Goal: Register for event/course

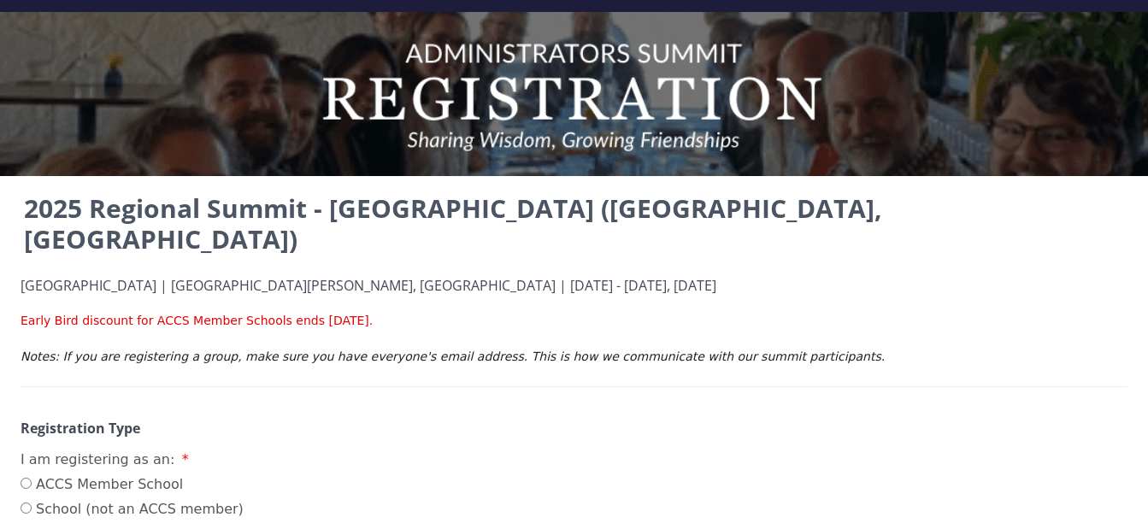
scroll to position [48, 0]
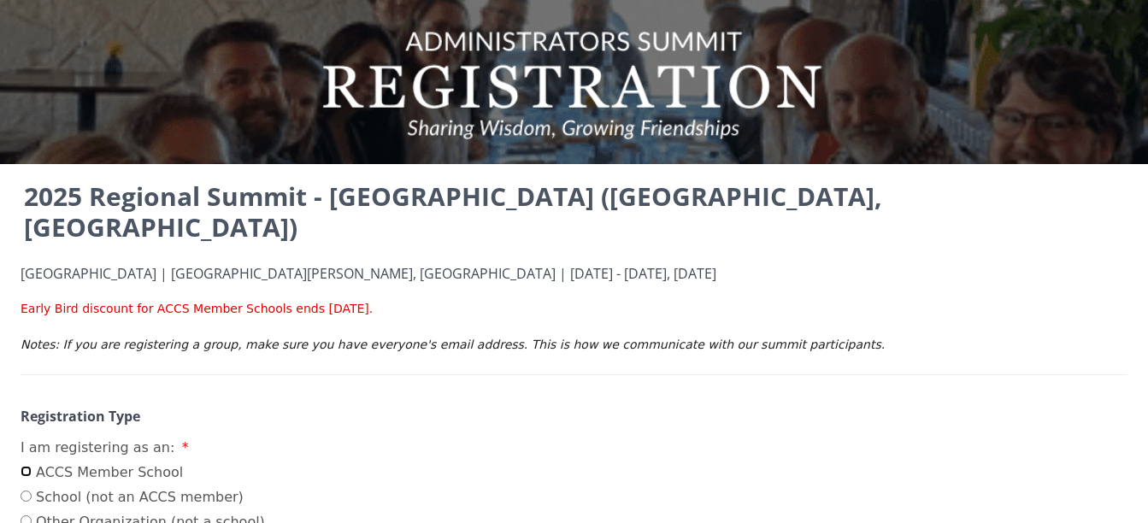
click at [23, 466] on input "ACCS Member School" at bounding box center [26, 471] width 11 height 11
radio input "true"
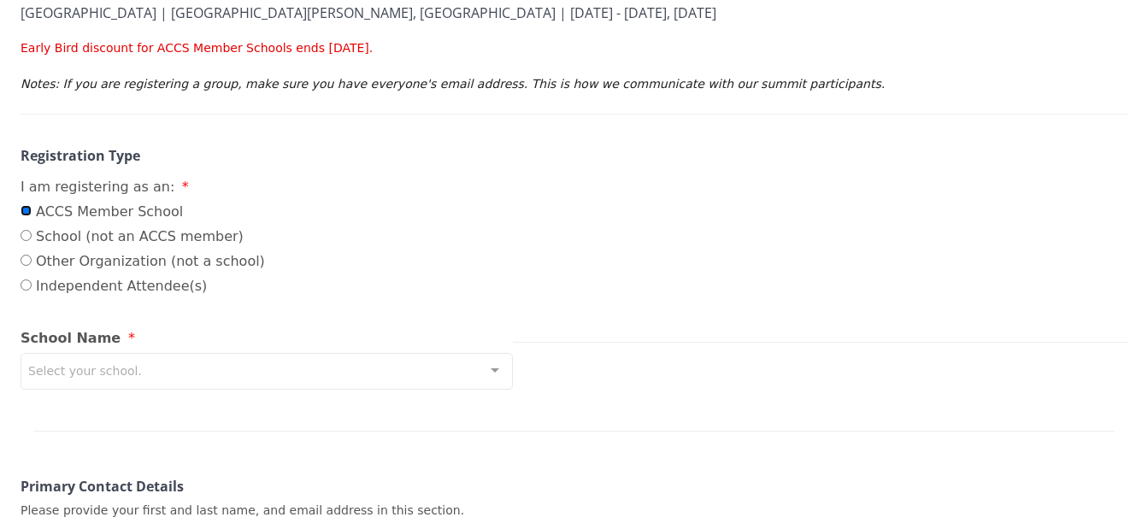
scroll to position [280, 0]
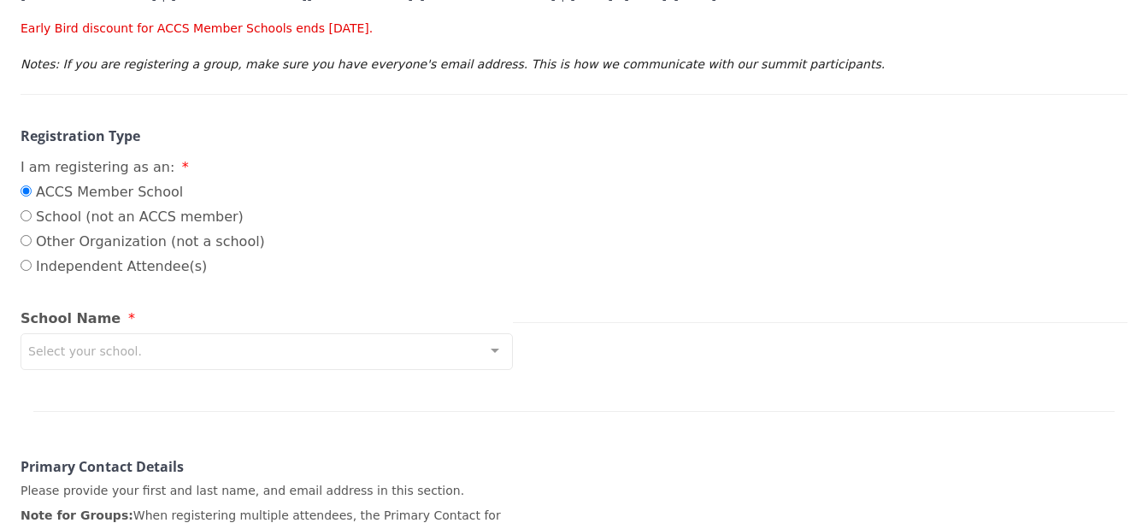
click at [408, 333] on div "Select your school." at bounding box center [267, 351] width 492 height 37
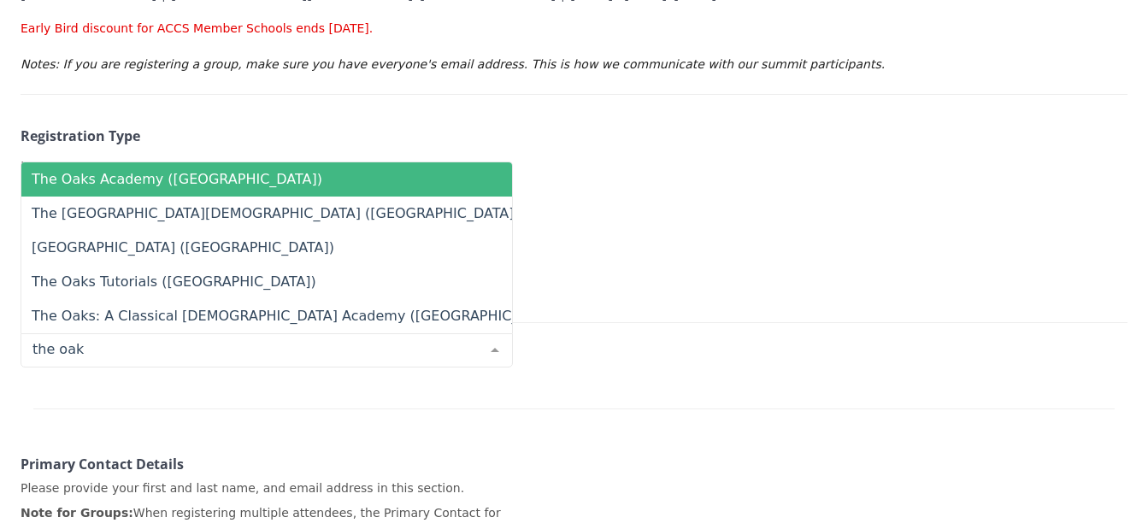
type input "the oaks"
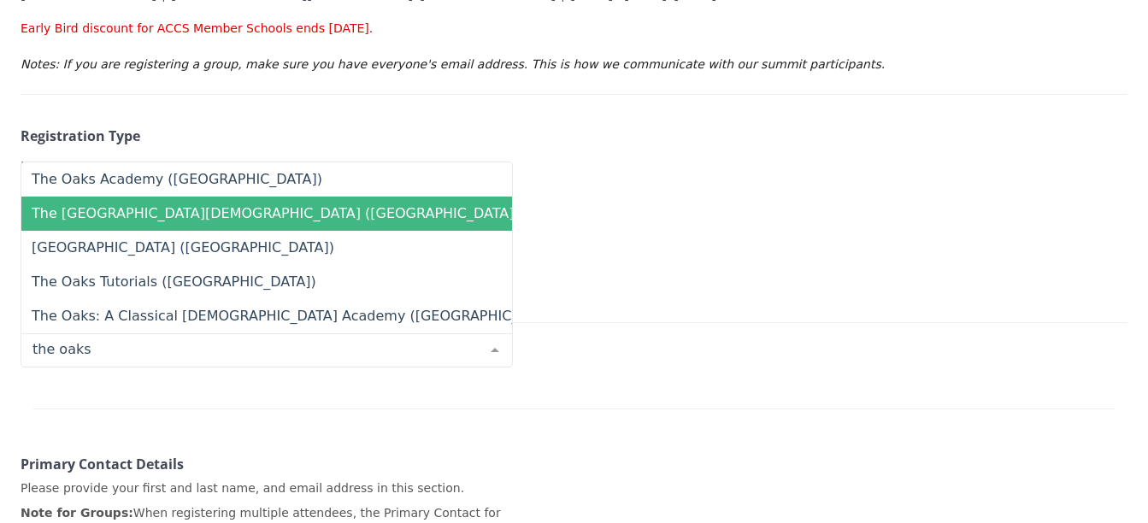
click at [284, 197] on span "The Oaks Classical Christian Academy (FL)" at bounding box center [297, 214] width 553 height 34
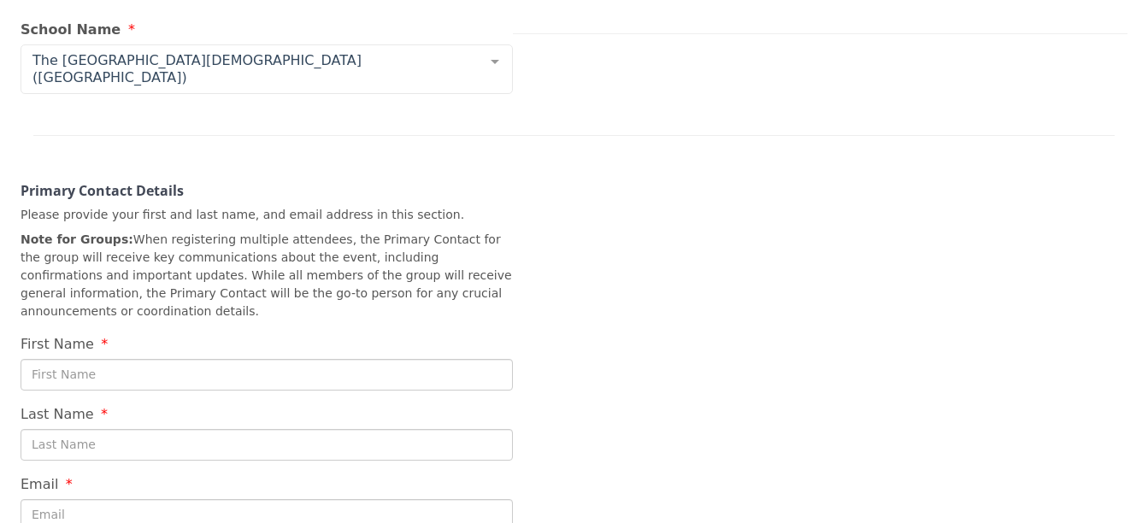
scroll to position [591, 0]
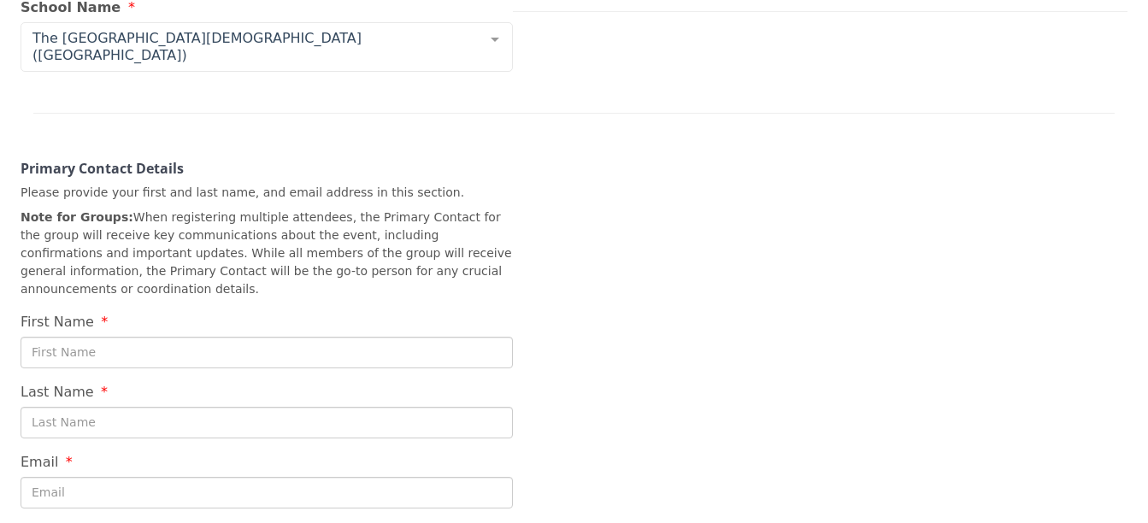
click at [461, 337] on input "First Name" at bounding box center [267, 353] width 492 height 32
type input "Katie"
type input "Crews"
type input "katiecrews@theoaksflorida.com"
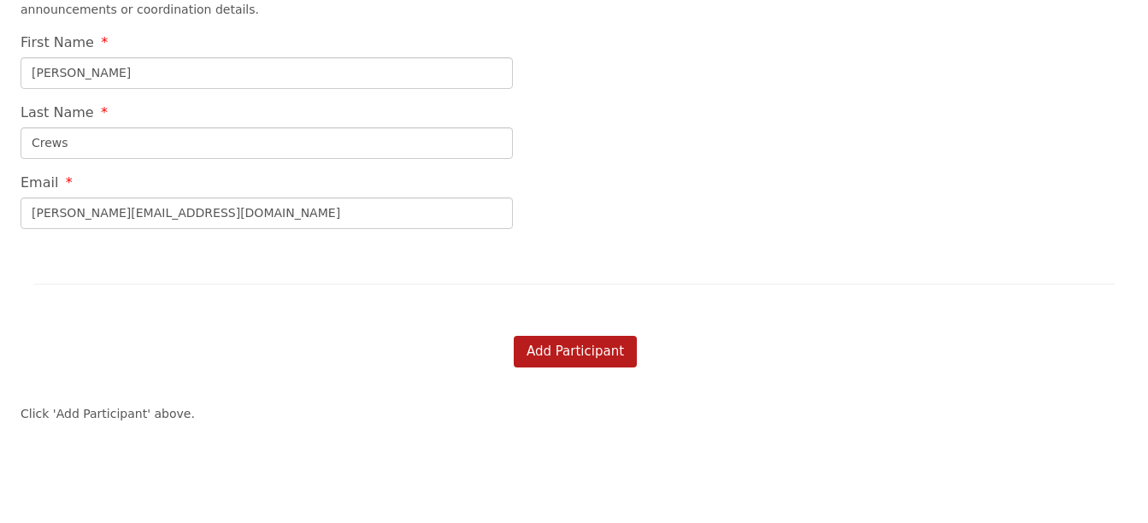
scroll to position [877, 0]
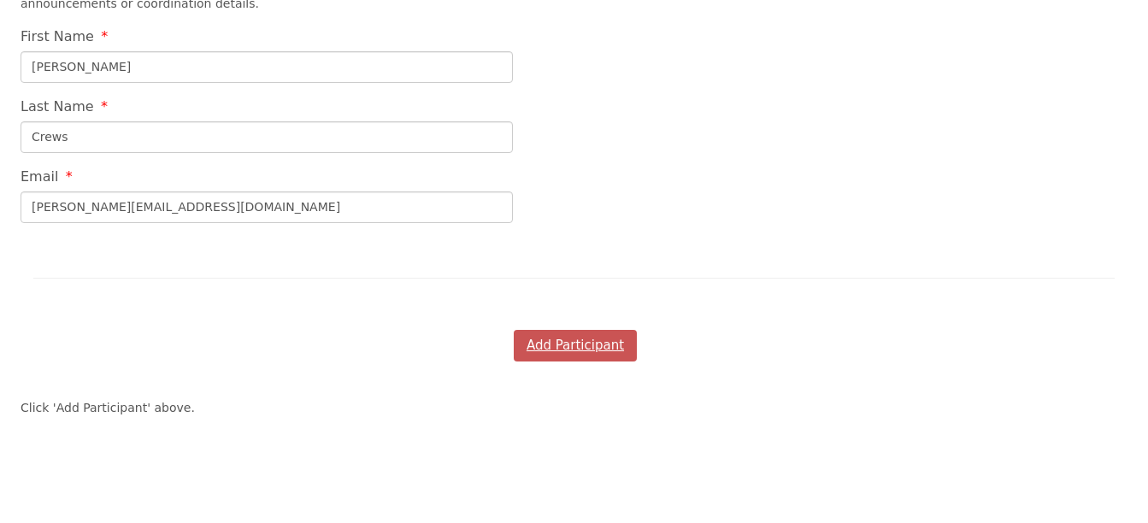
click at [575, 330] on button "Add Participant" at bounding box center [575, 346] width 123 height 32
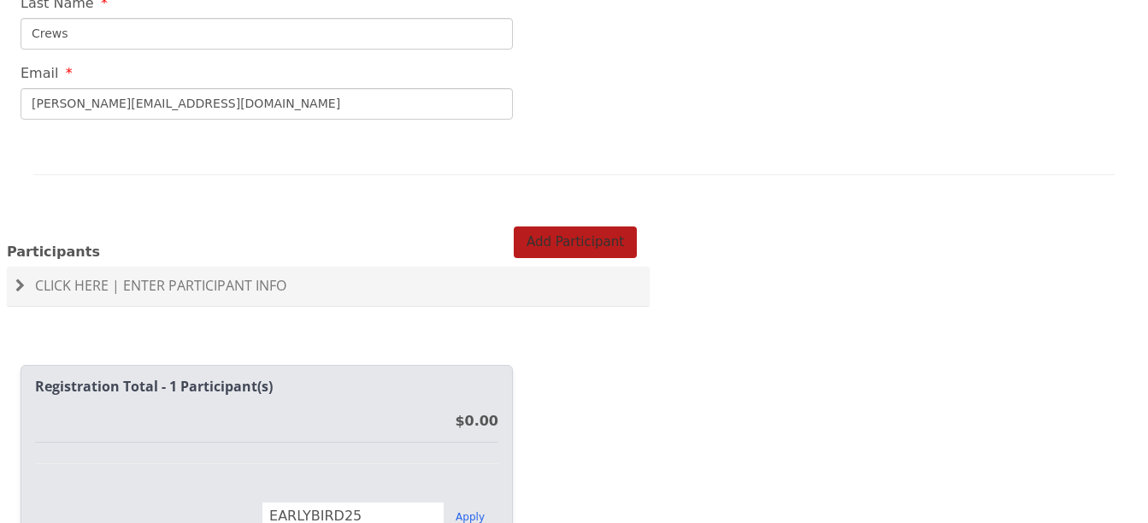
scroll to position [973, 0]
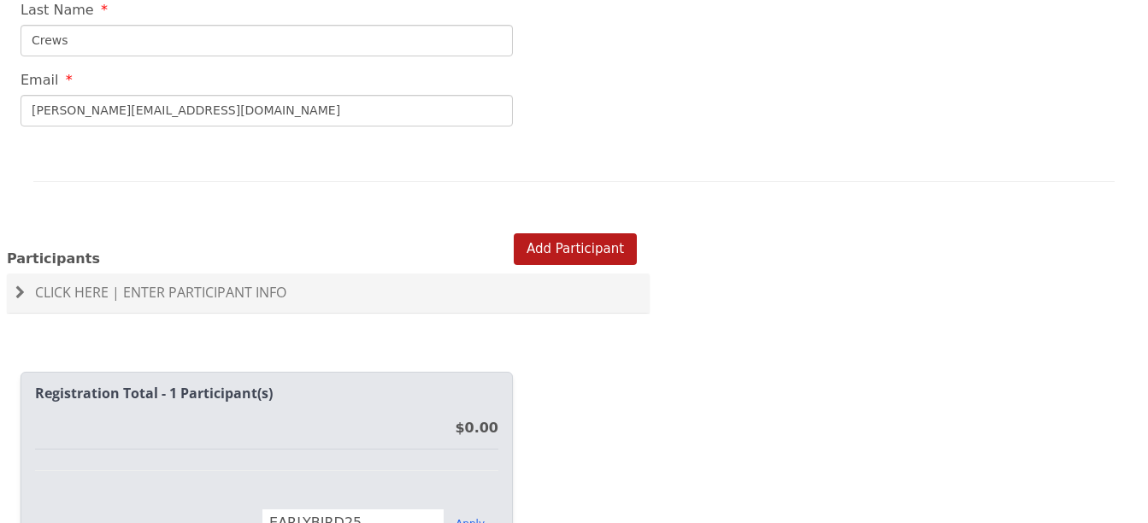
click at [192, 283] on span "Click Here | Enter Participant Info" at bounding box center [160, 292] width 251 height 19
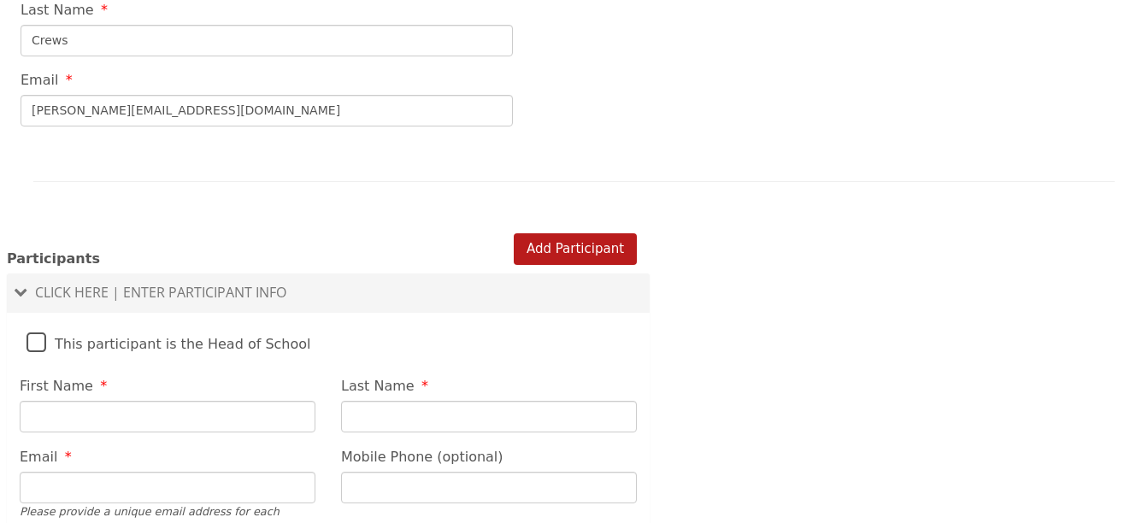
click at [32, 321] on label "This participant is the Head of School" at bounding box center [168, 339] width 285 height 37
click at [0, 0] on input "This participant is the Head of School" at bounding box center [0, 0] width 0 height 0
click at [192, 401] on input "First Name" at bounding box center [168, 417] width 296 height 32
type input "Kathryn"
type input "Crews"
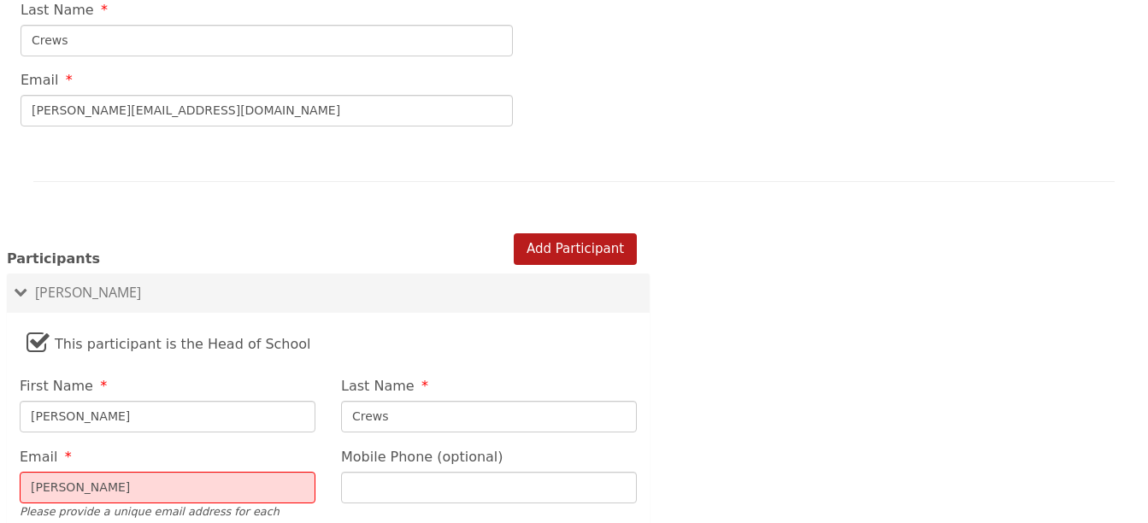
type input "katie"
click at [399, 472] on input "Mobile Phone (optional)" at bounding box center [489, 488] width 296 height 32
type input "203 581 2177"
click at [195, 503] on div "Please provide a unique email address for each participant and avoid using role…" at bounding box center [168, 528] width 296 height 50
click at [195, 472] on input "katie" at bounding box center [168, 488] width 296 height 32
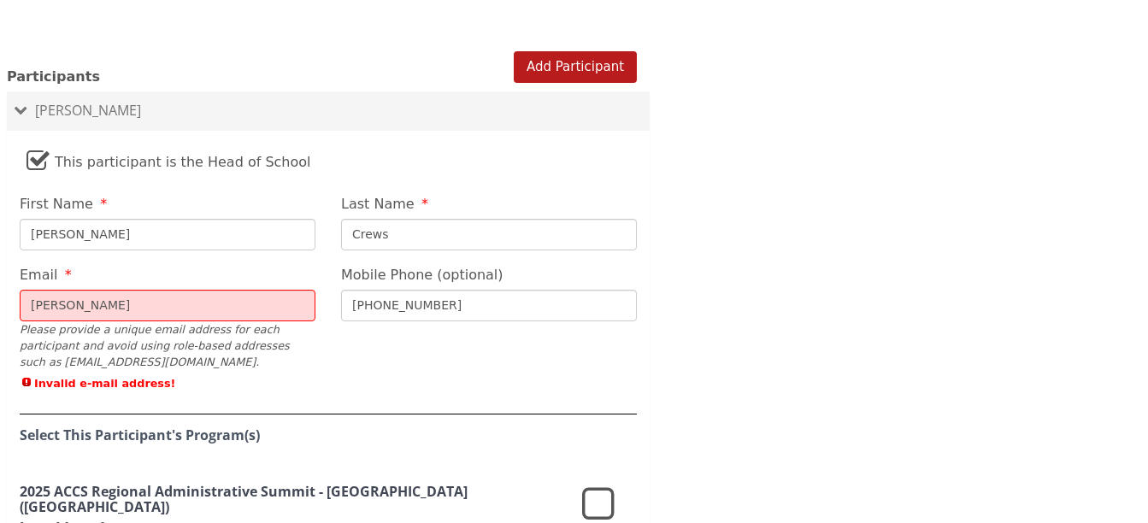
scroll to position [1258, 0]
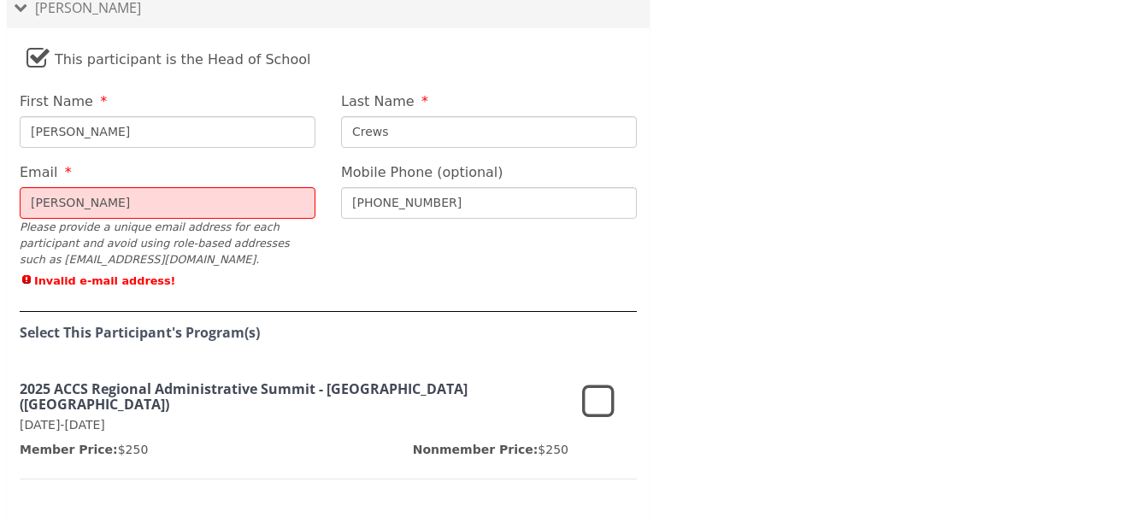
click at [559, 294] on fieldset "This participant is the Head of School First Name Kathryn Last Name Crews Email…" at bounding box center [328, 282] width 643 height 490
click at [601, 382] on icon at bounding box center [598, 402] width 32 height 41
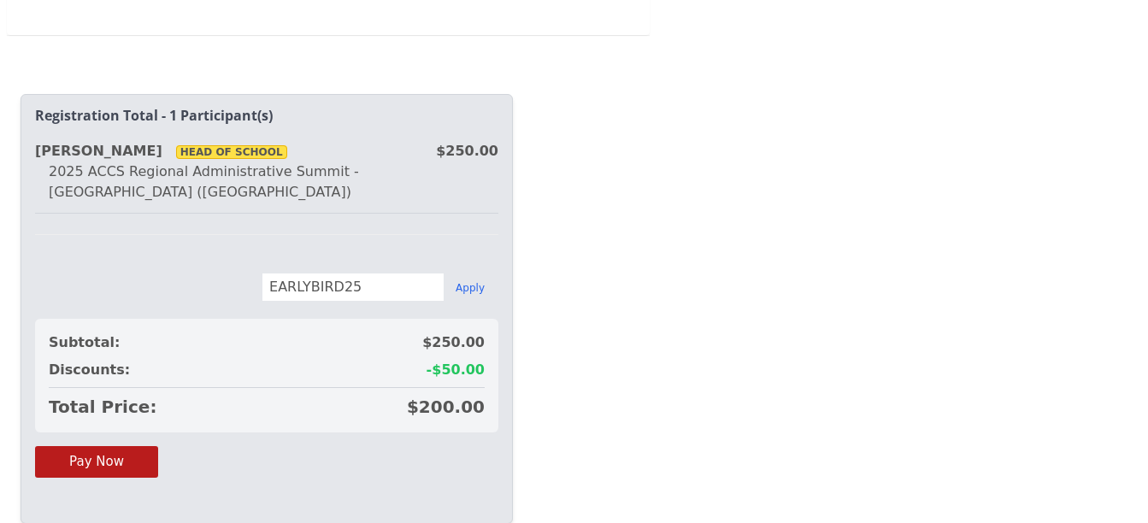
scroll to position [1724, 0]
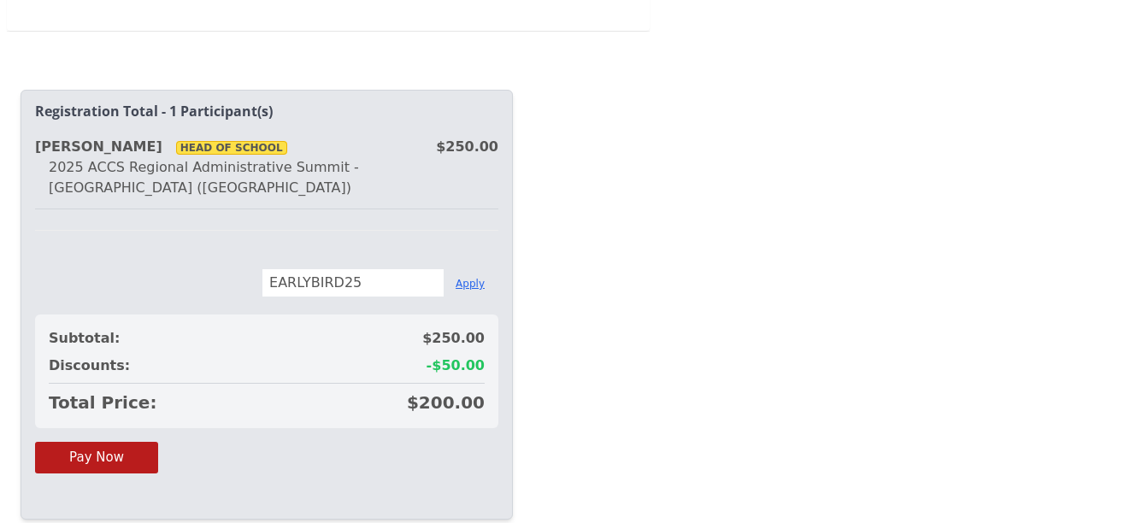
click at [467, 277] on button "Apply" at bounding box center [469, 284] width 29 height 14
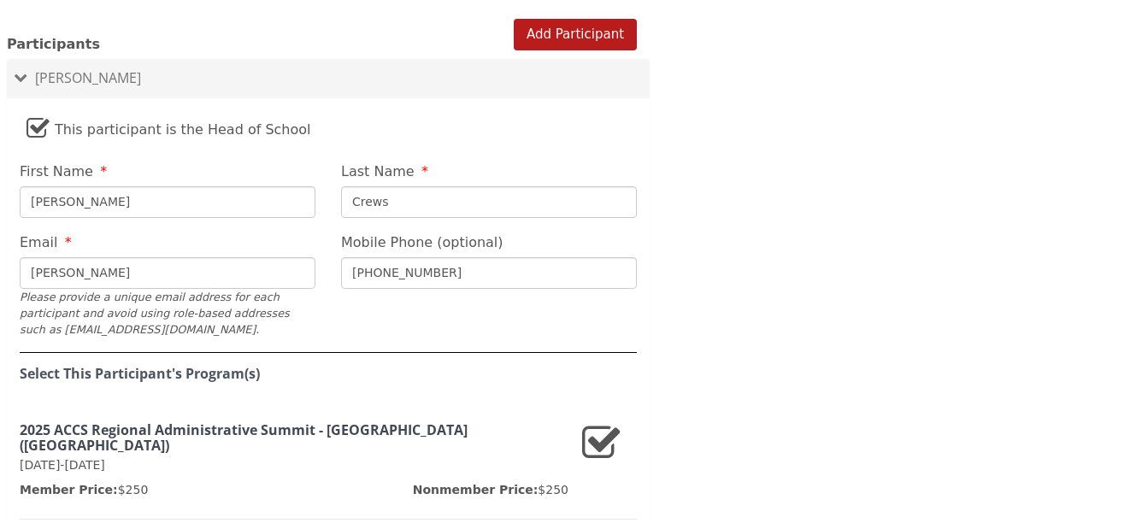
scroll to position [860, 0]
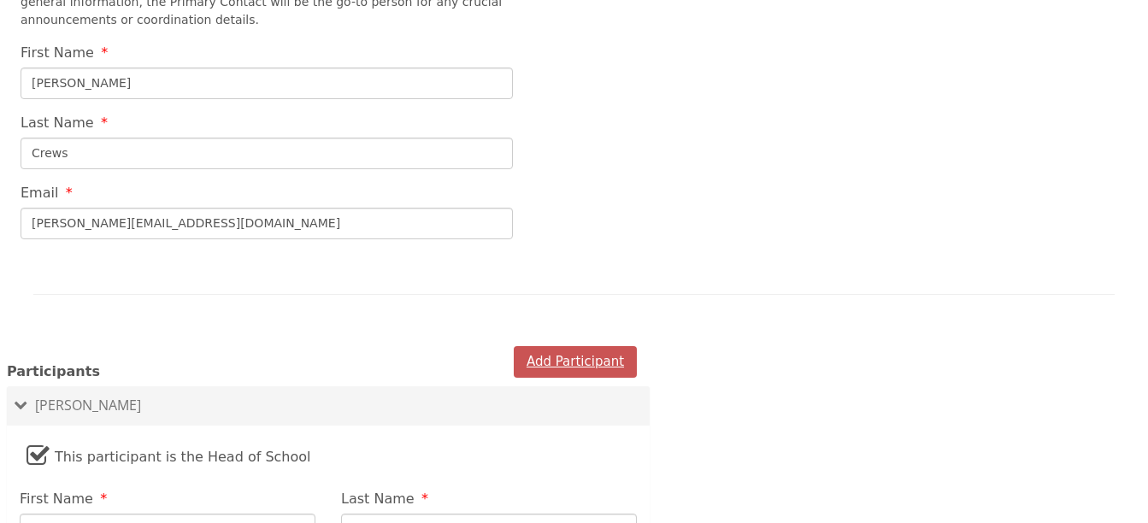
click at [620, 346] on button "Add Participant" at bounding box center [575, 362] width 123 height 32
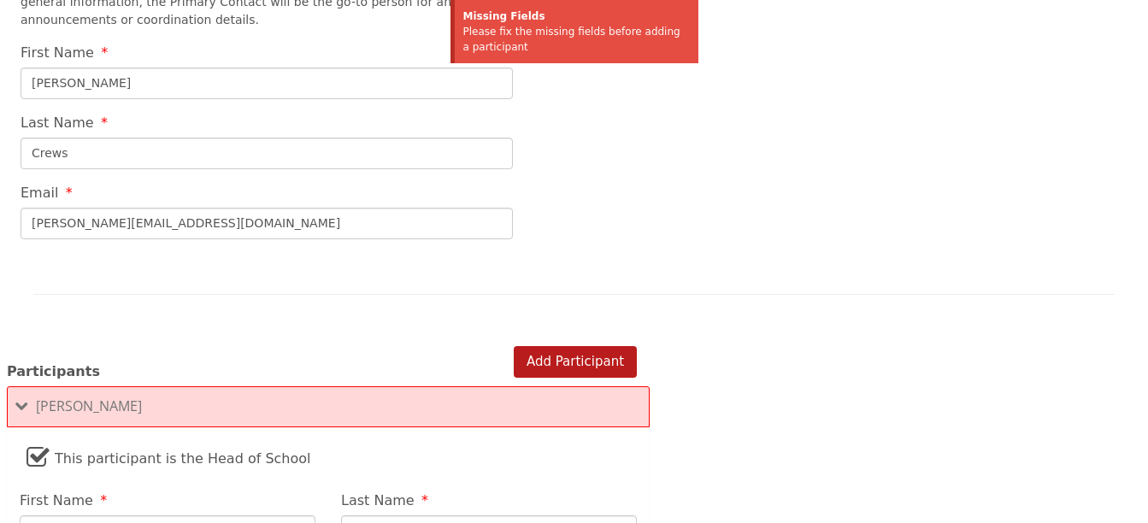
click at [521, 386] on div "Kathryn Crews" at bounding box center [328, 406] width 643 height 41
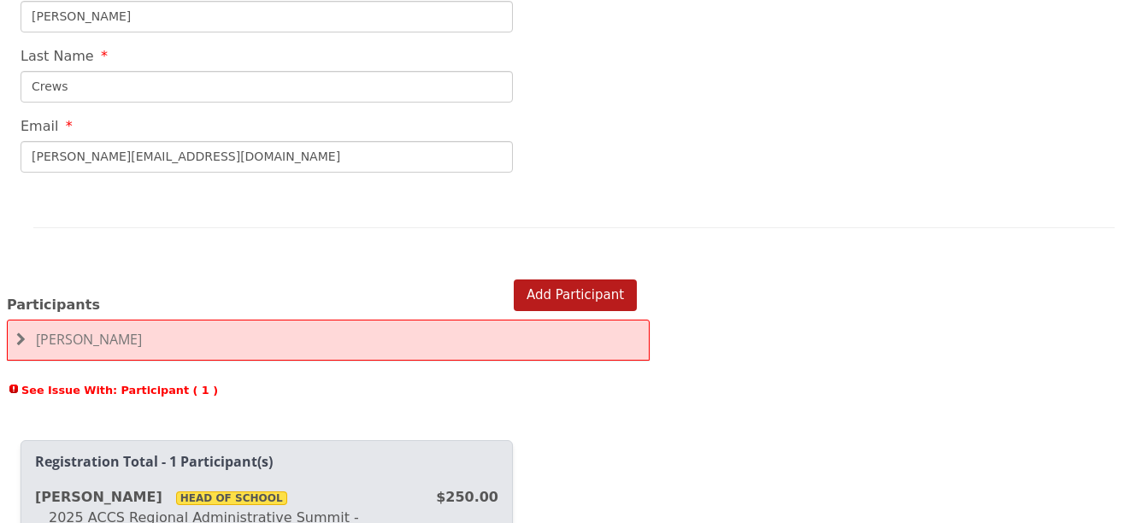
scroll to position [934, 0]
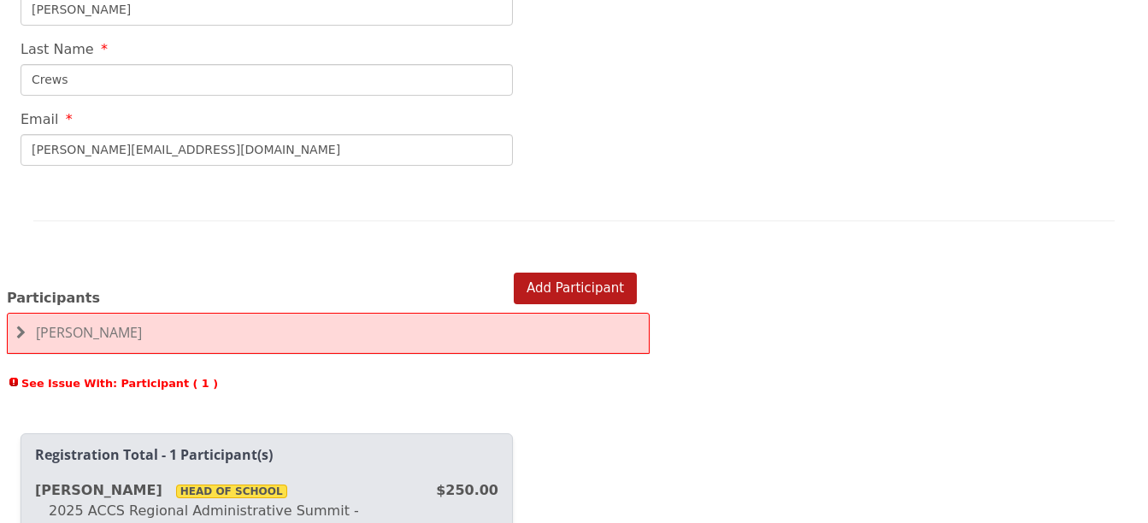
click at [17, 313] on div "Kathryn Crews" at bounding box center [328, 333] width 643 height 41
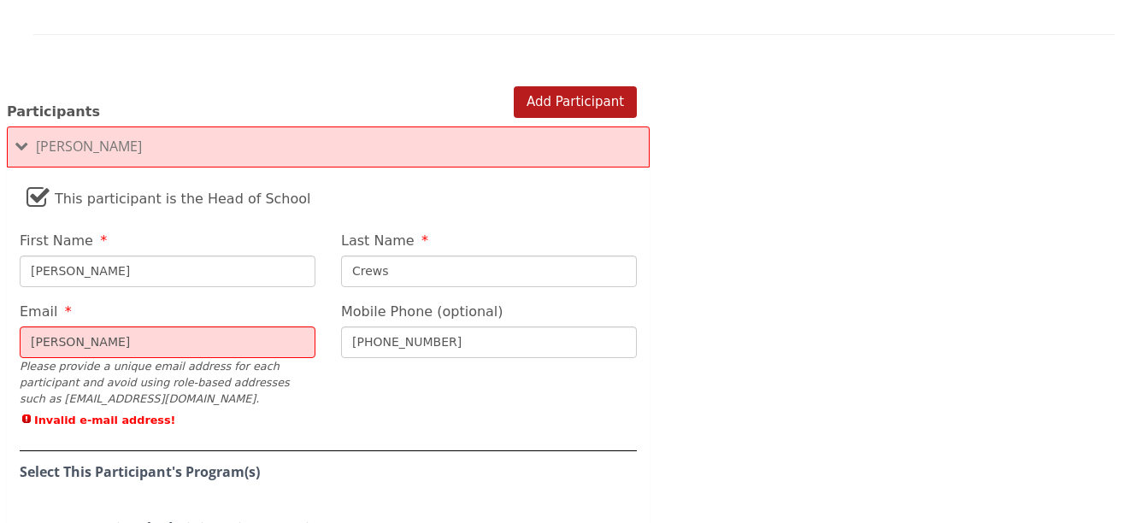
scroll to position [1125, 0]
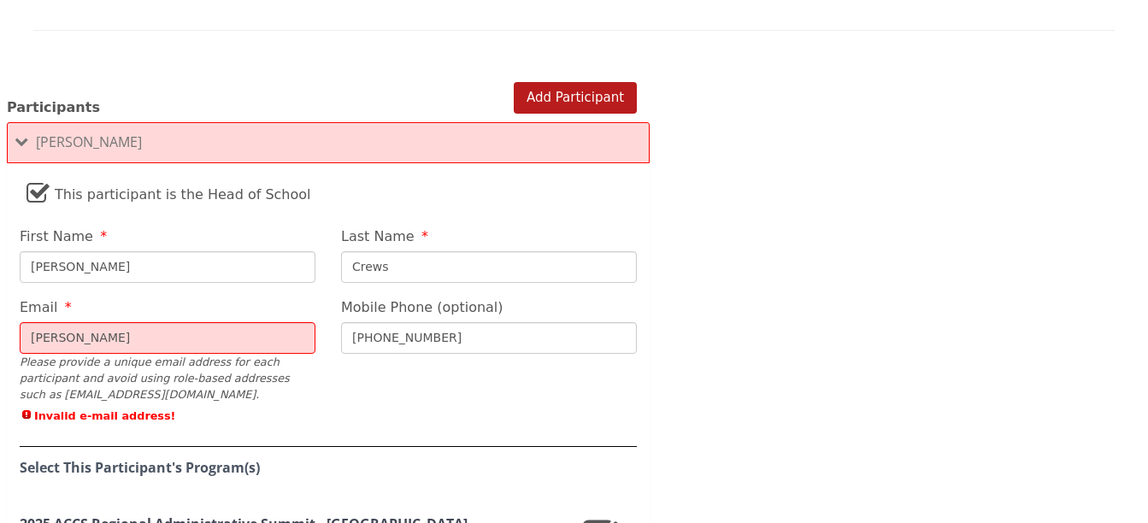
click at [276, 322] on input "katie" at bounding box center [168, 338] width 296 height 32
type input "katiecrews@theoaksflorida.com"
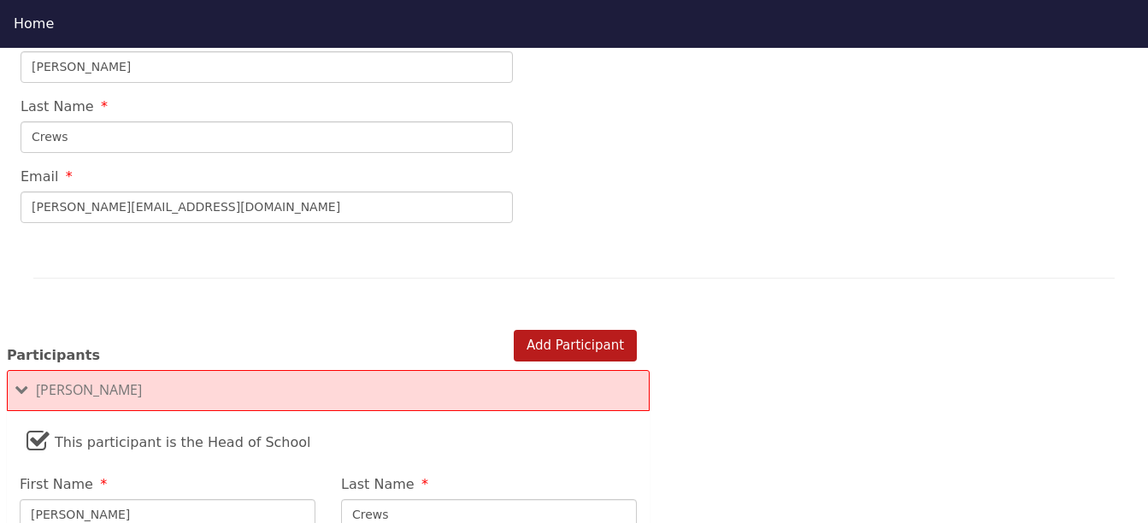
scroll to position [916, 0]
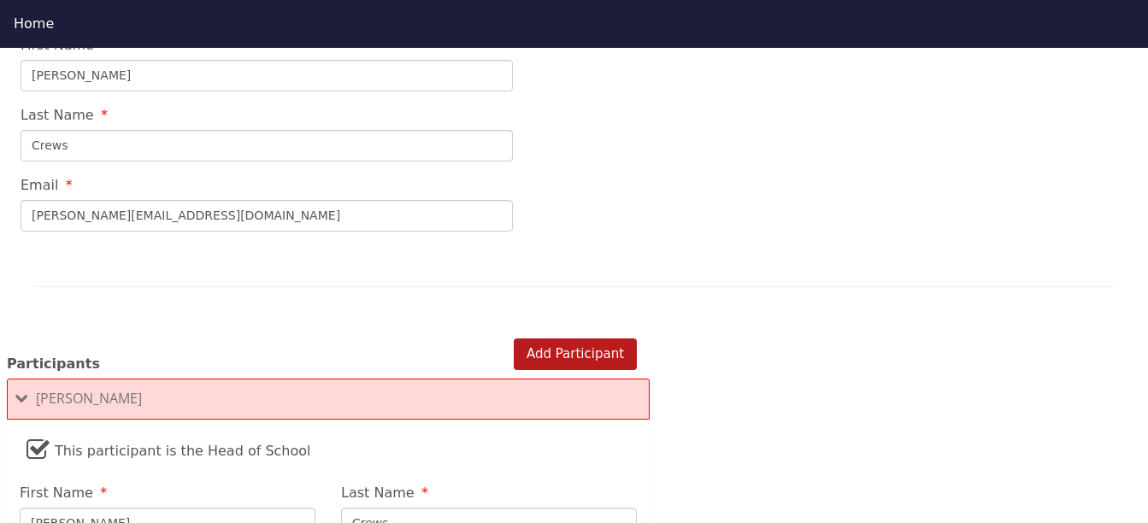
click at [74, 389] on span "Kathryn Crews" at bounding box center [89, 398] width 106 height 19
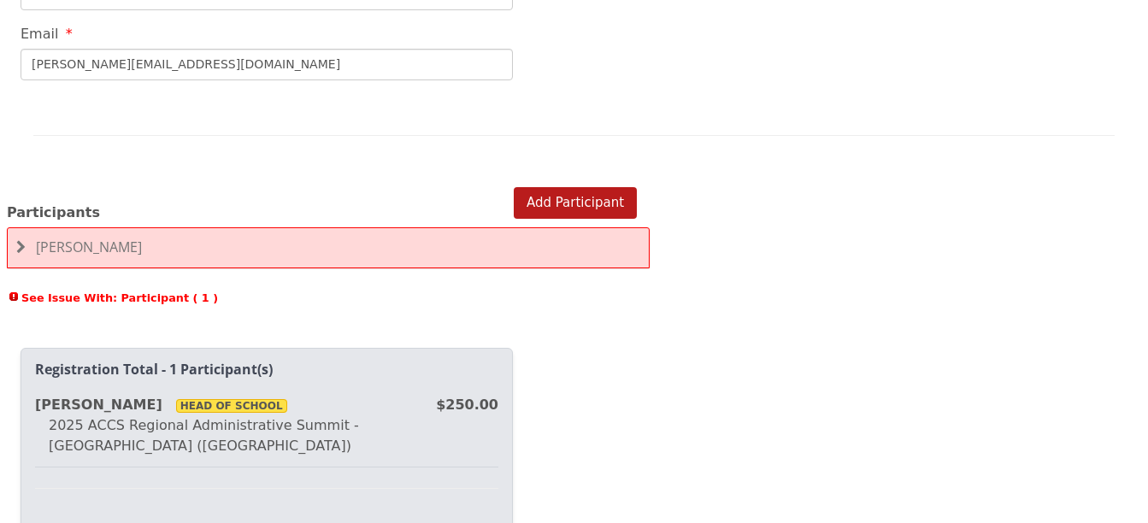
scroll to position [1023, 0]
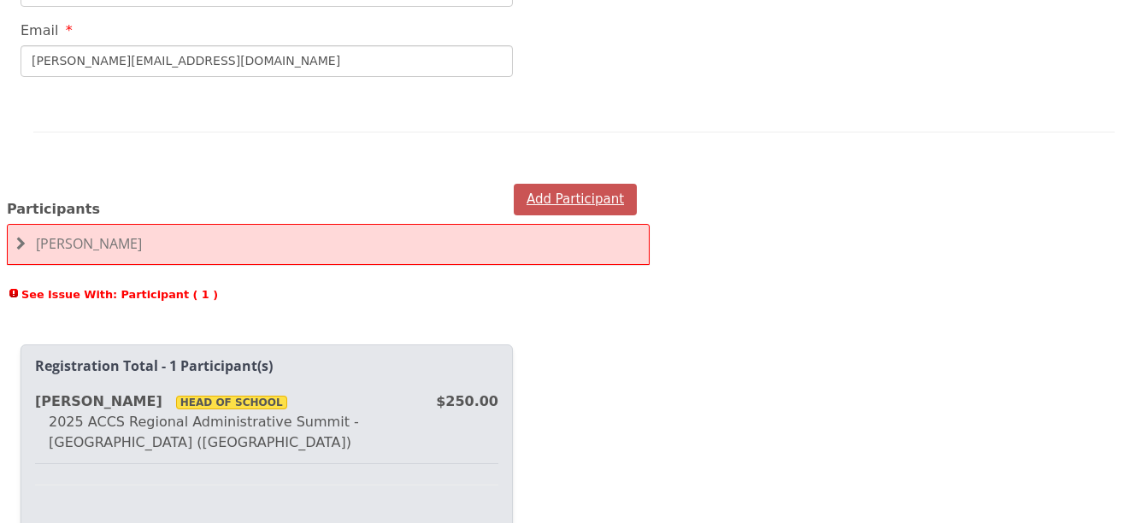
click at [616, 184] on button "Add Participant" at bounding box center [575, 200] width 123 height 32
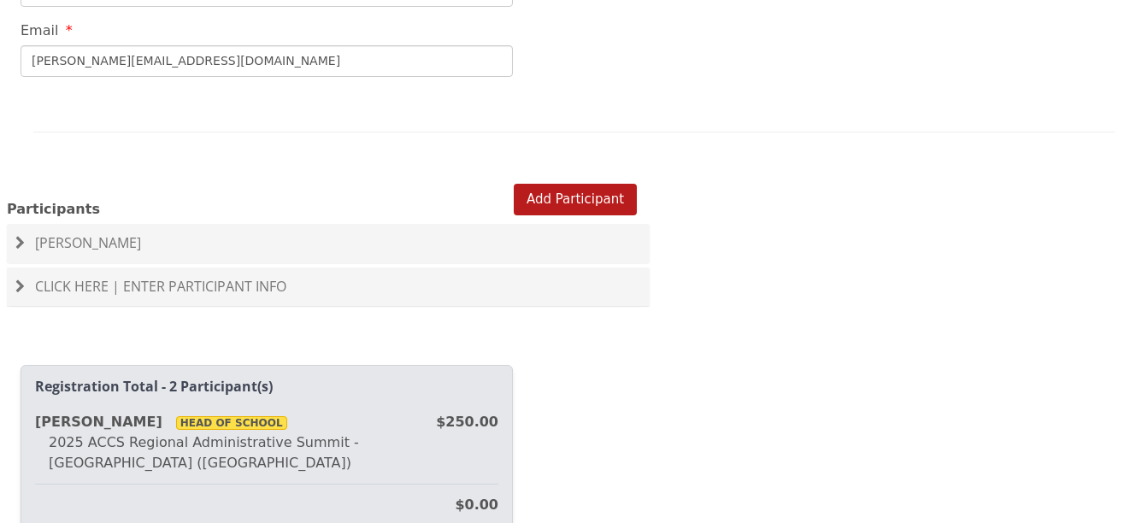
click at [62, 277] on span "Click Here | Enter Participant Info" at bounding box center [160, 286] width 251 height 19
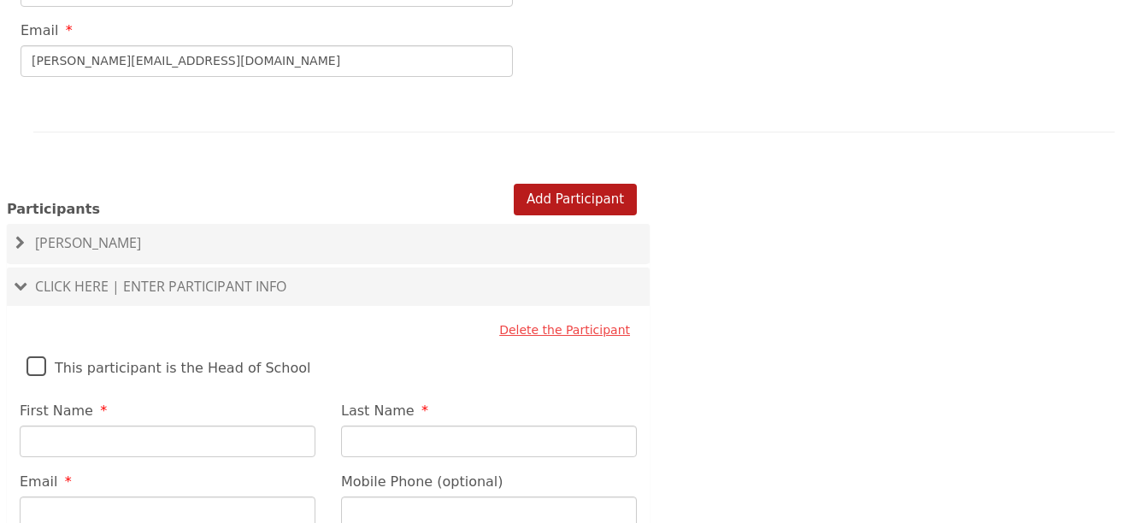
click at [95, 426] on input "First Name" at bounding box center [168, 442] width 296 height 32
type input "Tina"
type input "Floyd"
click at [203, 496] on input "Email" at bounding box center [168, 512] width 296 height 32
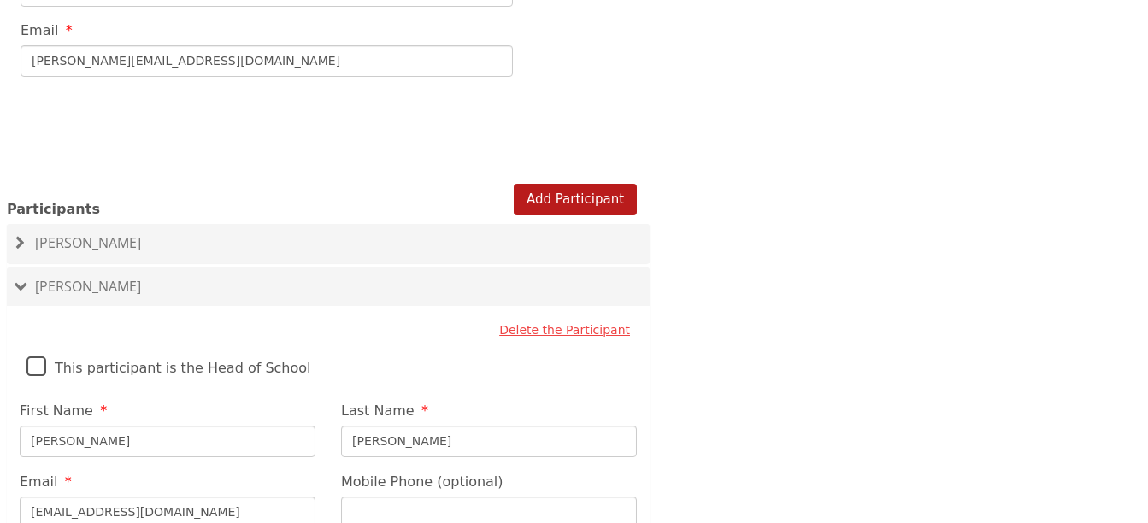
type input "tinafloyd@theoaksflorida.com"
click at [487, 496] on input "Mobile Phone (optional)" at bounding box center [489, 512] width 296 height 32
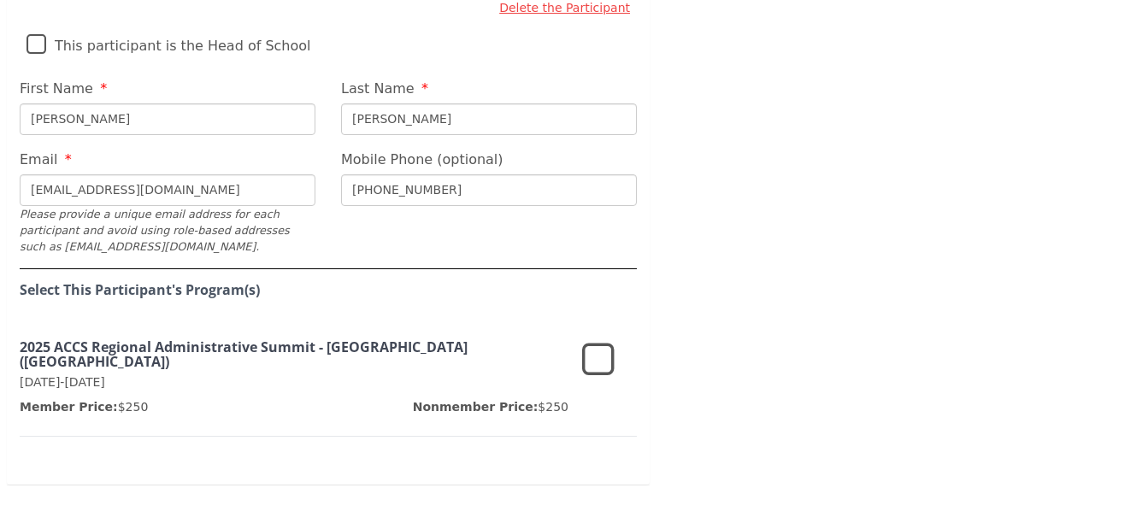
scroll to position [1389, 0]
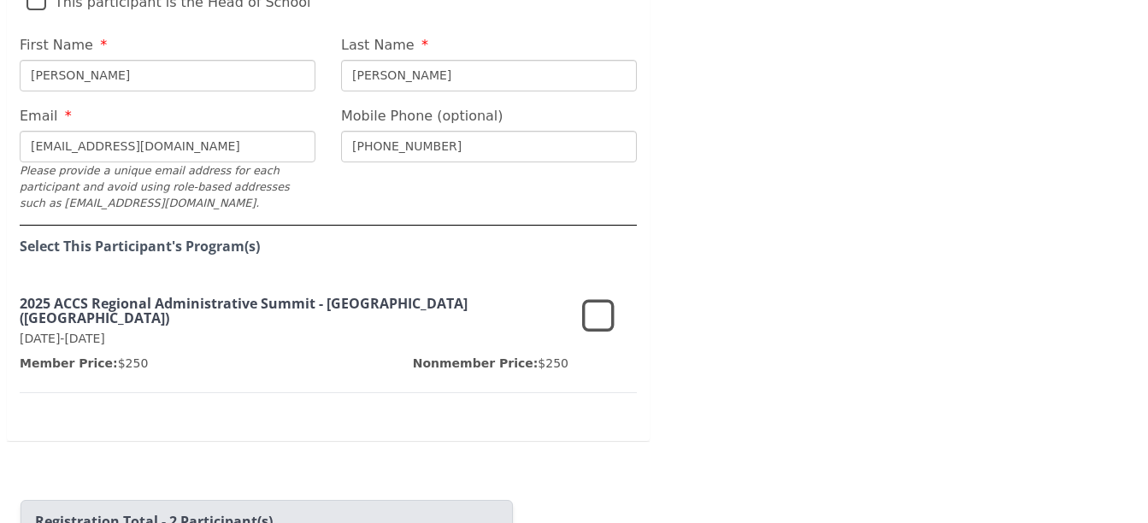
type input "817 647 5730"
click at [596, 297] on icon at bounding box center [598, 317] width 32 height 41
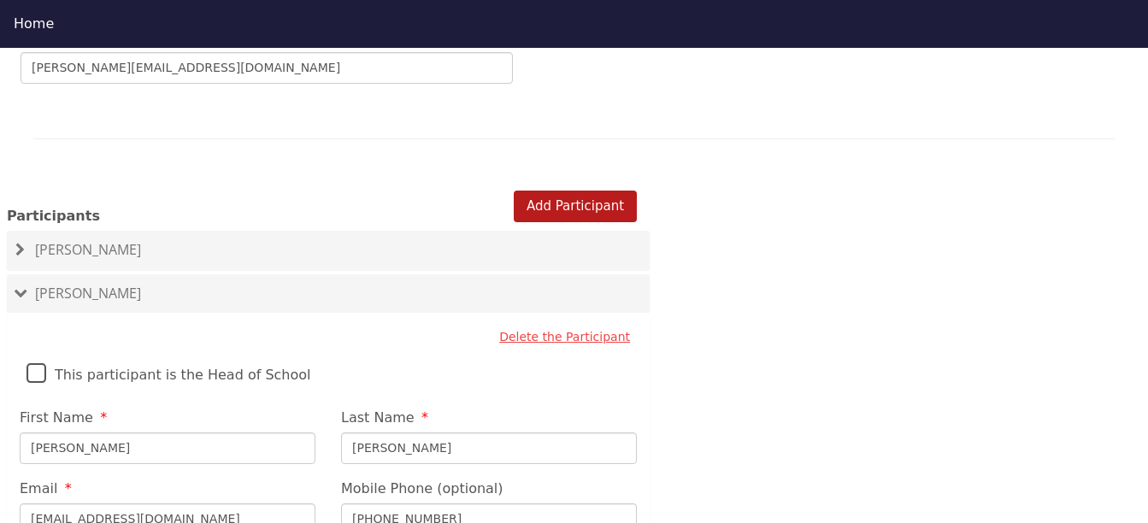
scroll to position [1002, 0]
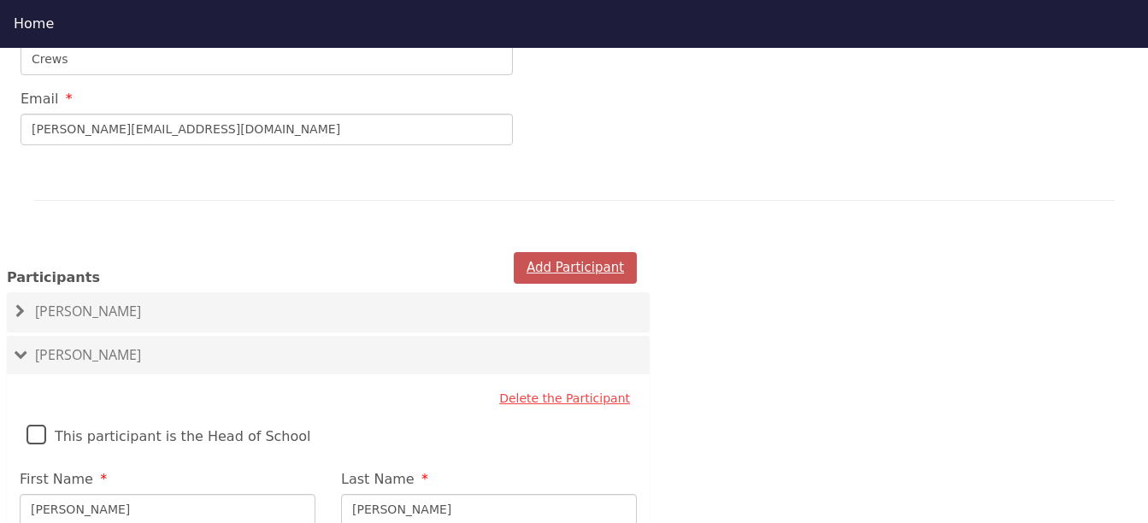
click at [611, 252] on button "Add Participant" at bounding box center [575, 268] width 123 height 32
click at [561, 252] on button "Add Participant" at bounding box center [575, 268] width 123 height 32
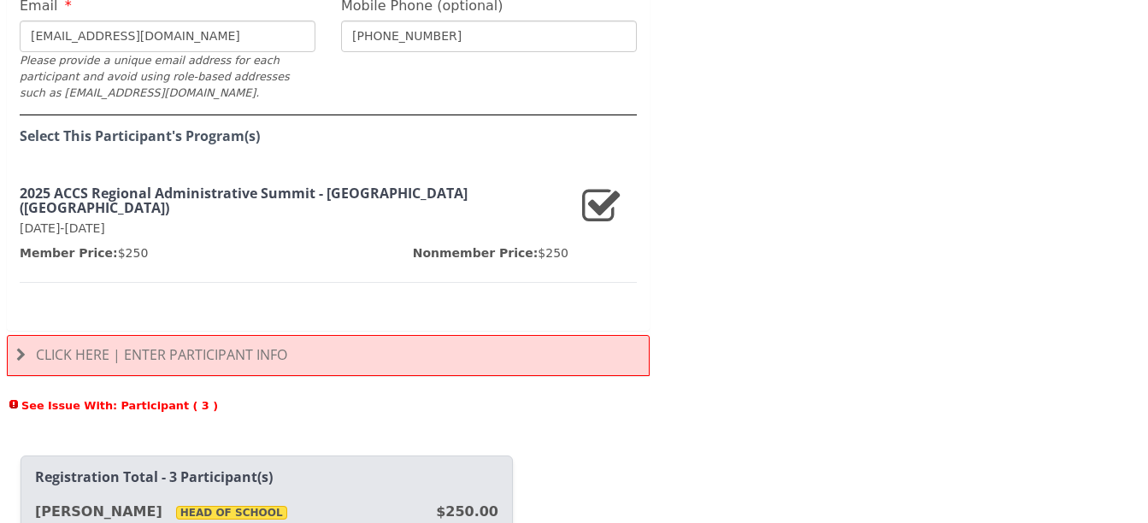
scroll to position [1521, 0]
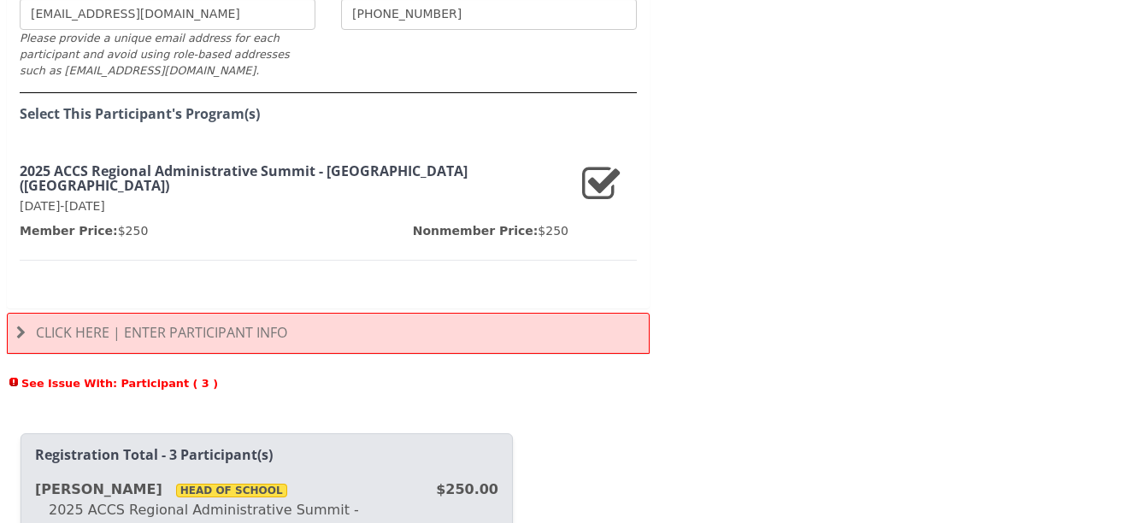
click at [225, 313] on div "Click Here | Enter Participant Info" at bounding box center [328, 333] width 643 height 41
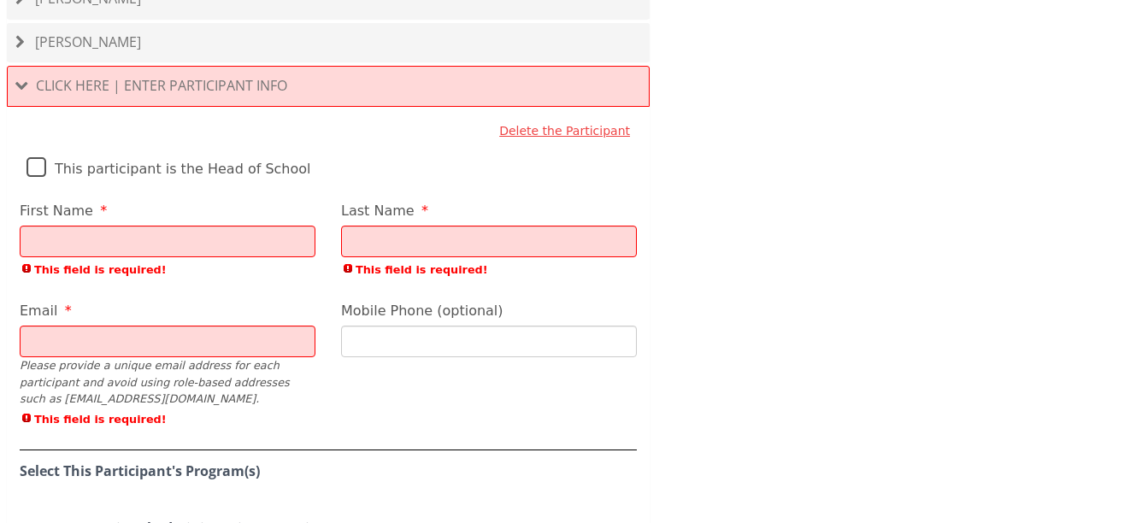
scroll to position [1253, 0]
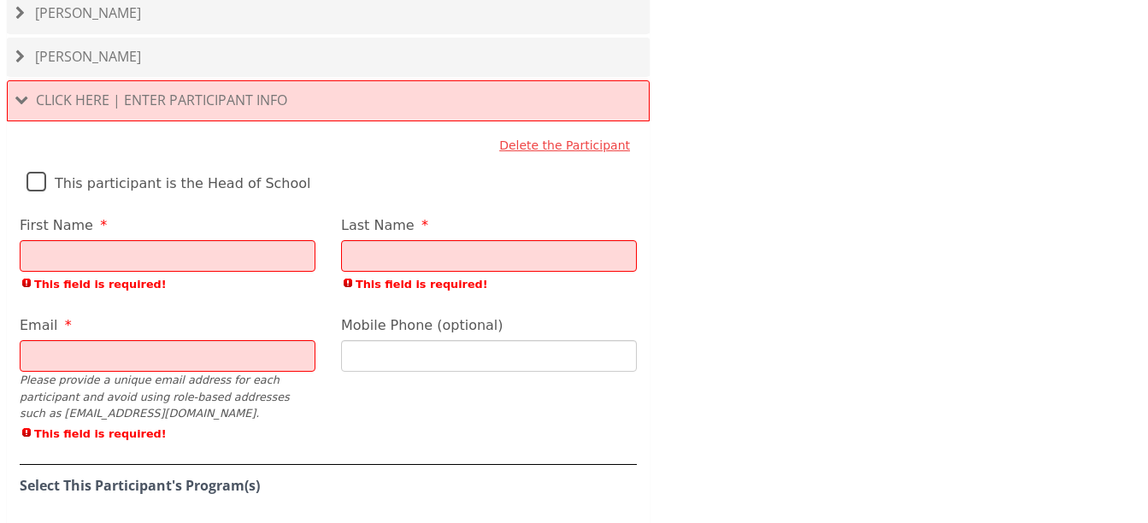
click at [248, 240] on input "First Name" at bounding box center [168, 256] width 296 height 32
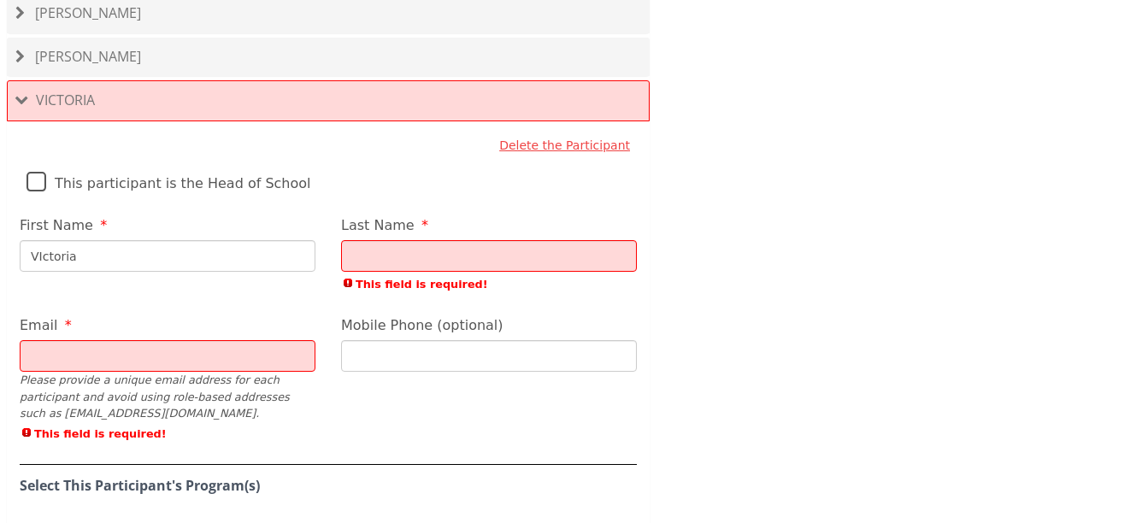
type input "VIctoria"
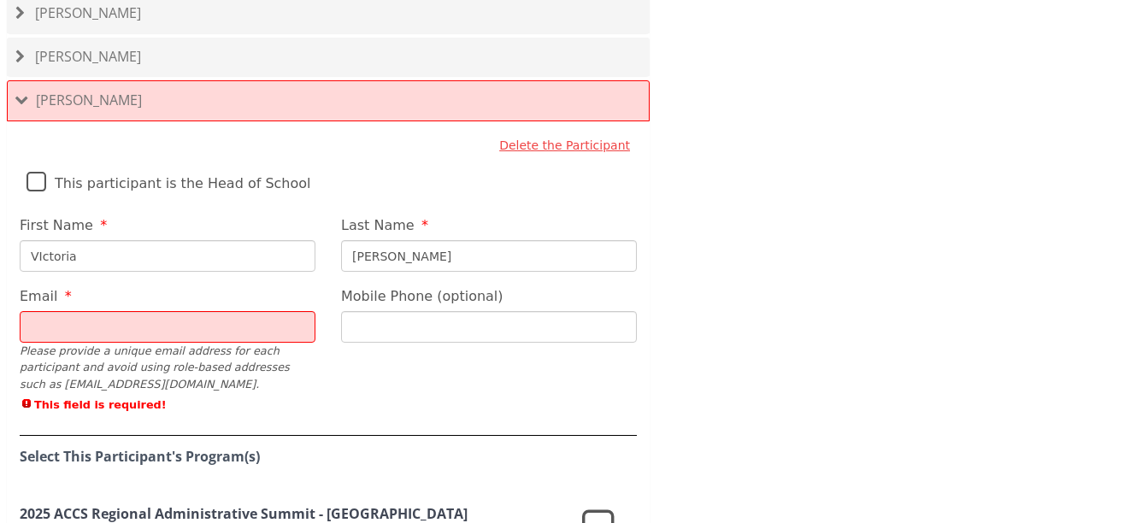
type input "Allison"
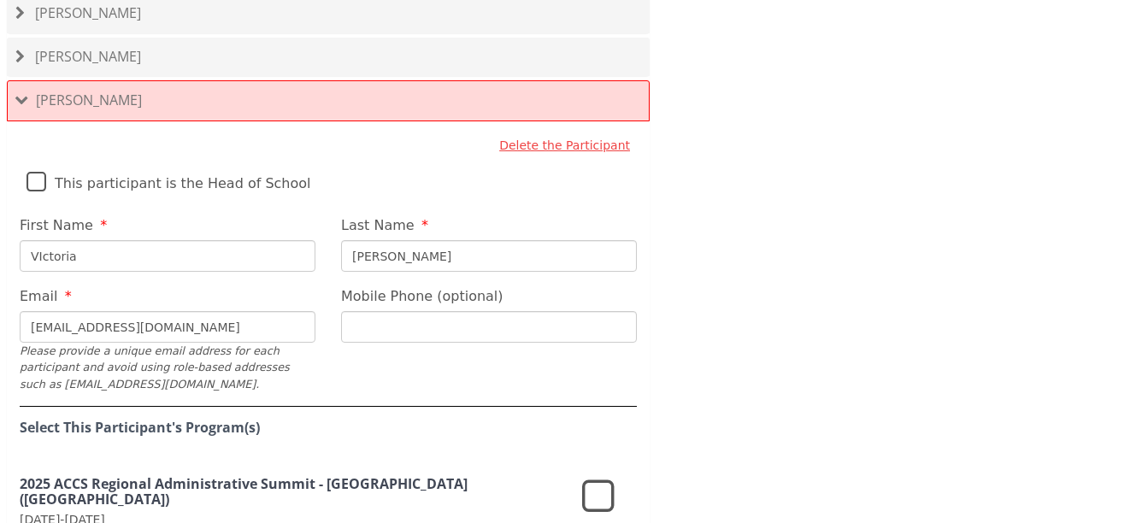
type input "victoriaallison@theoaksflorida.com"
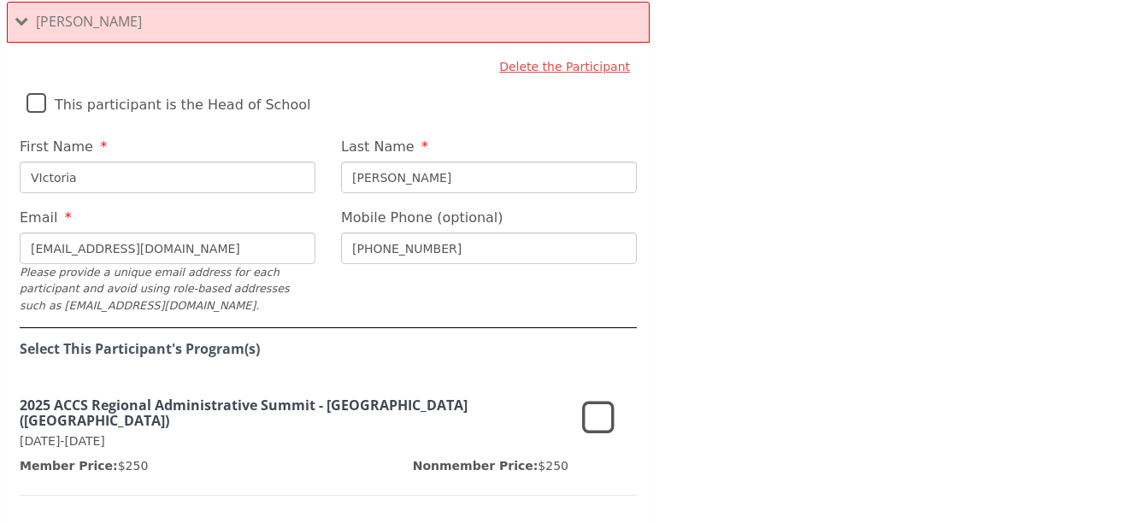
scroll to position [1345, 0]
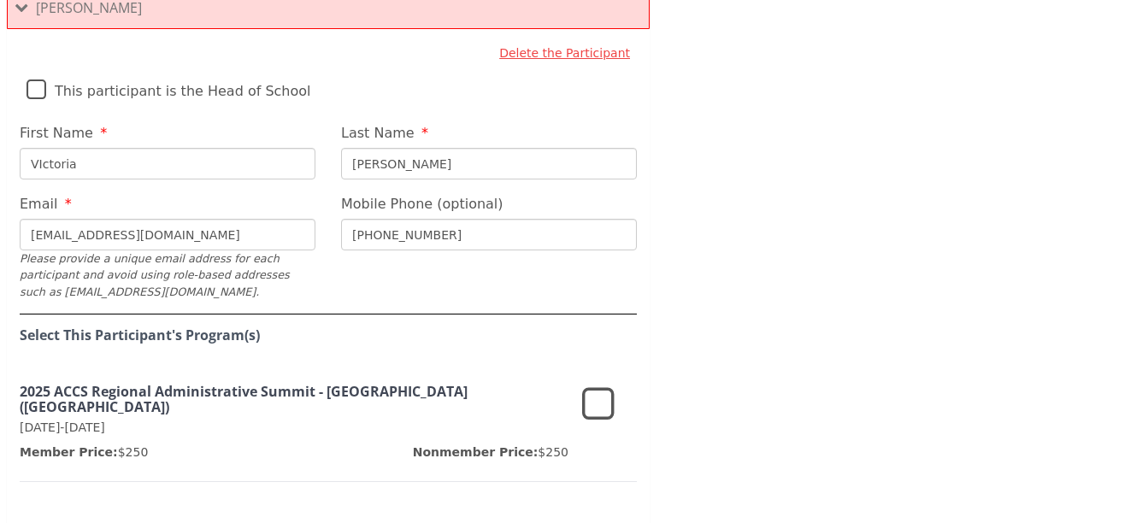
type input "903 647 5178"
click at [602, 385] on icon at bounding box center [598, 405] width 32 height 41
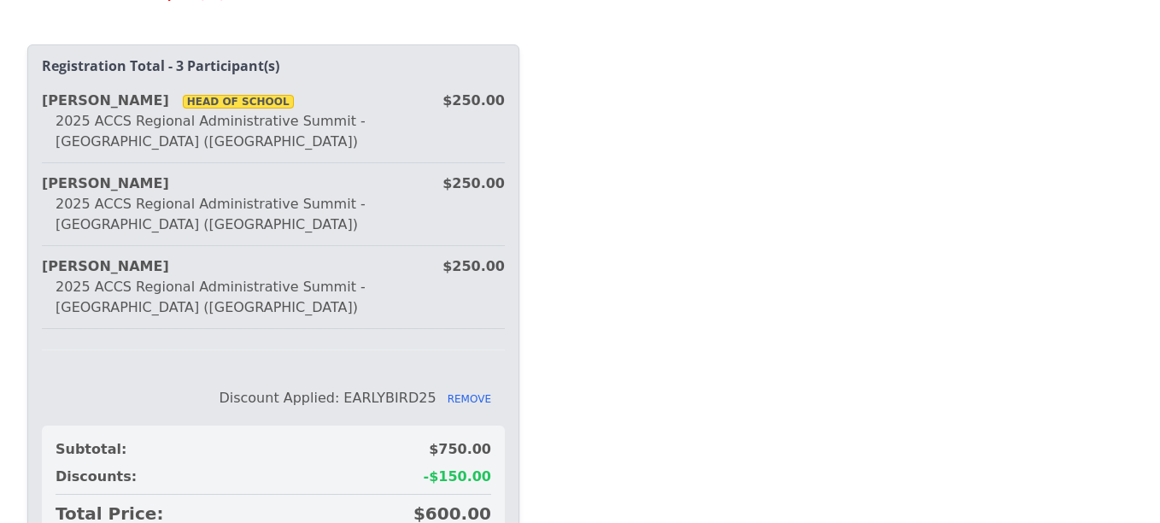
scroll to position [1919, 0]
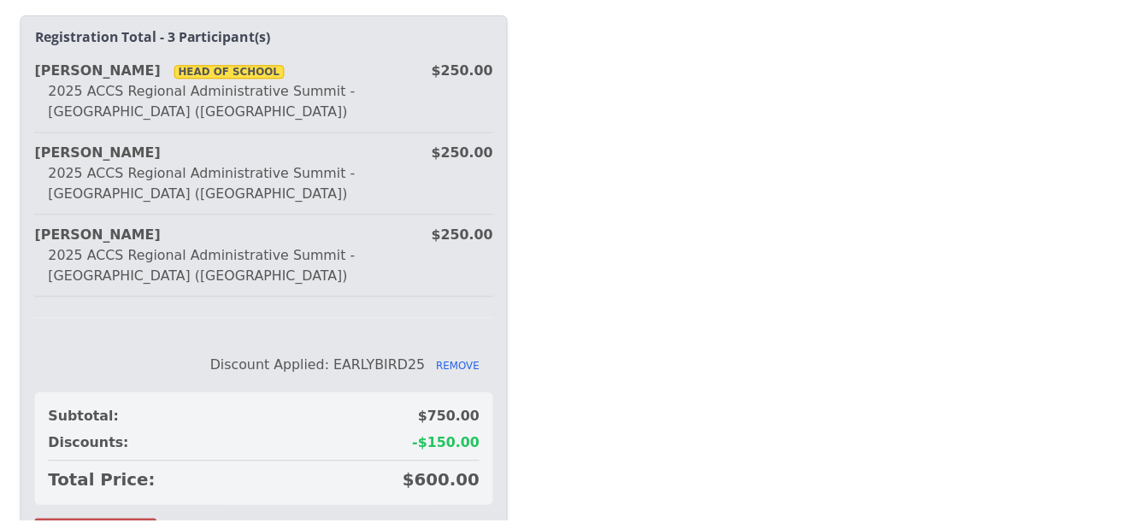
scroll to position [1897, 0]
